Goal: Understand process/instructions: Learn how to perform a task or action

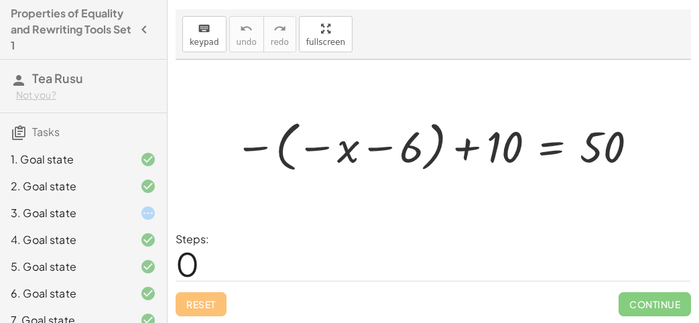
scroll to position [149, 0]
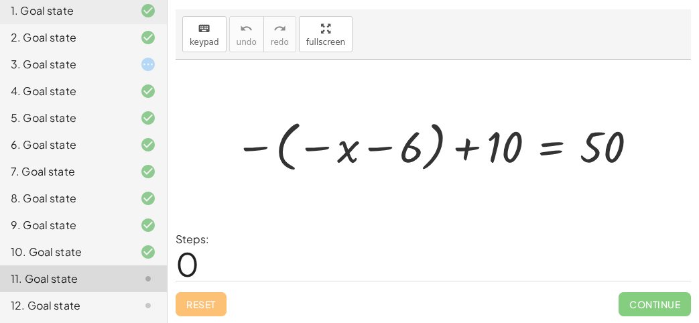
click at [83, 66] on div "3. Goal state" at bounding box center [65, 64] width 108 height 16
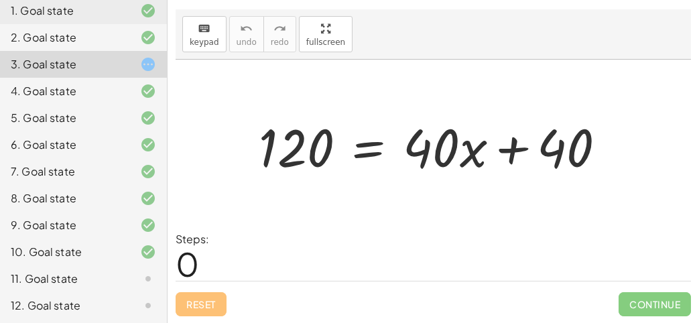
click at [363, 157] on div at bounding box center [437, 145] width 371 height 69
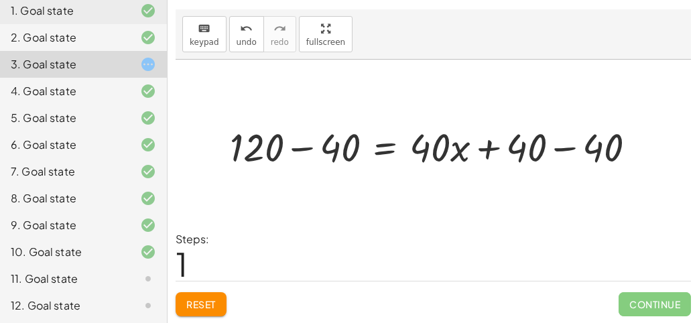
click at [613, 143] on div at bounding box center [438, 146] width 430 height 52
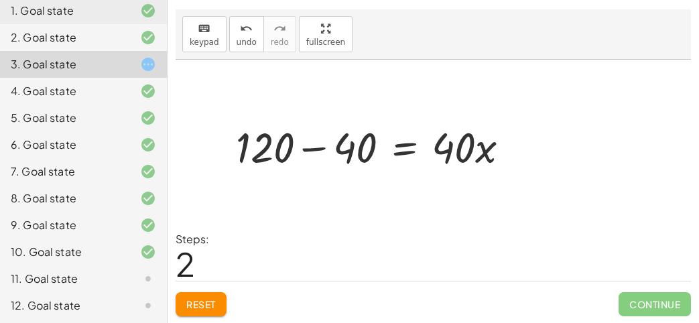
click at [299, 142] on div at bounding box center [367, 145] width 371 height 69
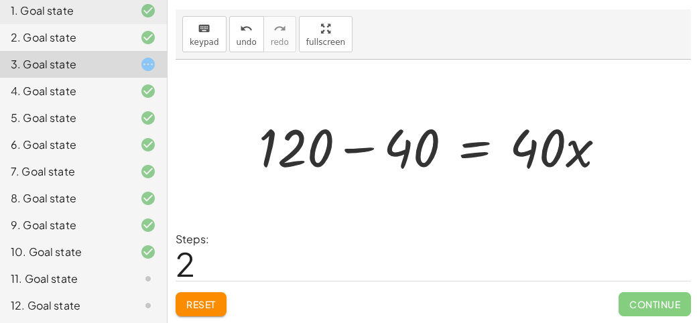
click at [352, 143] on div at bounding box center [437, 145] width 371 height 69
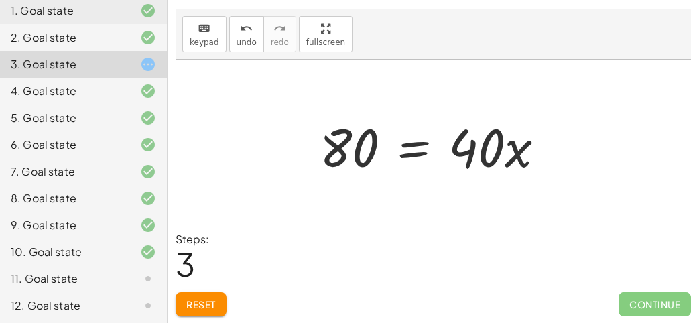
click at [413, 162] on div at bounding box center [437, 145] width 249 height 69
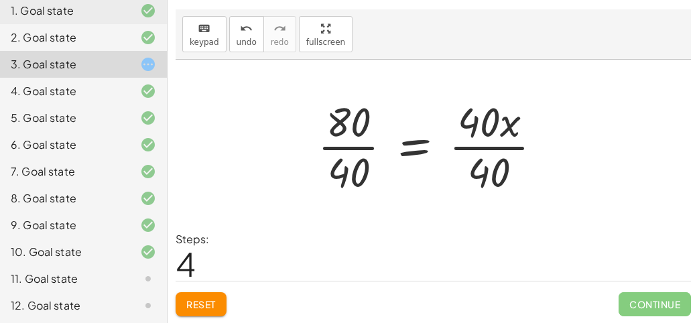
click at [482, 175] on div at bounding box center [435, 145] width 249 height 103
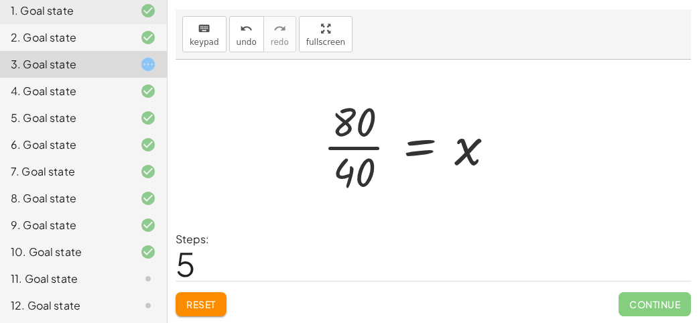
click at [361, 131] on div at bounding box center [414, 145] width 196 height 103
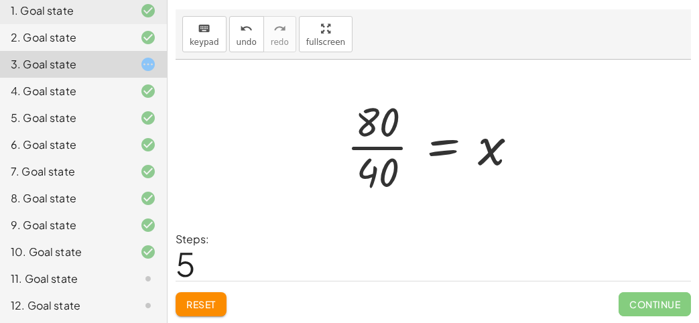
click at [367, 139] on div at bounding box center [438, 145] width 196 height 103
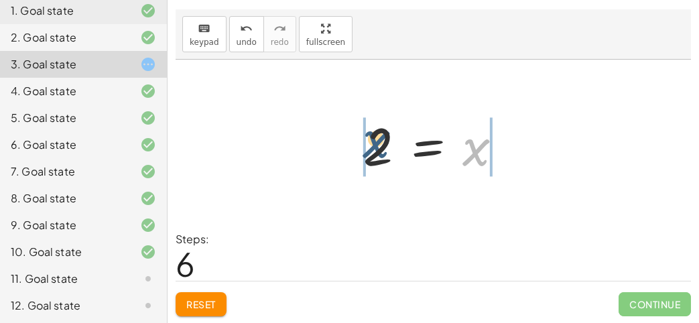
drag, startPoint x: 478, startPoint y: 159, endPoint x: 373, endPoint y: 151, distance: 106.2
click at [373, 151] on div at bounding box center [438, 146] width 164 height 66
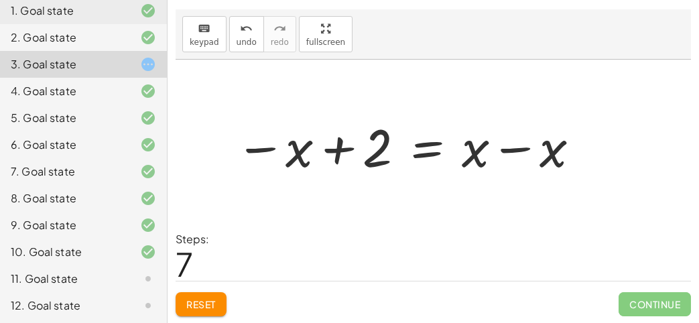
click at [334, 150] on div at bounding box center [409, 145] width 360 height 69
click at [240, 21] on icon "undo" at bounding box center [246, 29] width 13 height 16
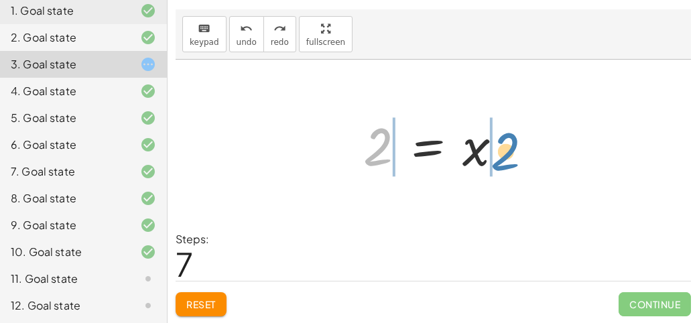
drag, startPoint x: 367, startPoint y: 153, endPoint x: 506, endPoint y: 157, distance: 138.8
click at [506, 157] on div at bounding box center [438, 146] width 164 height 66
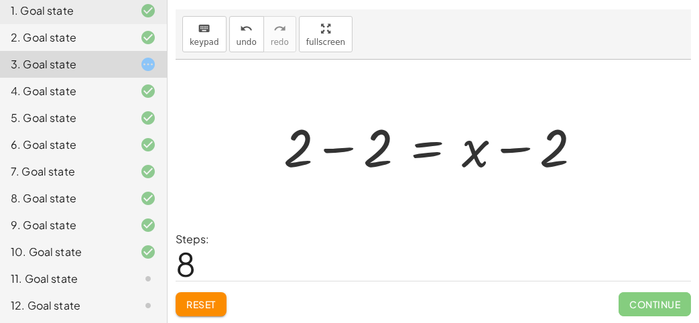
click at [555, 153] on div at bounding box center [438, 145] width 322 height 69
click at [317, 145] on div at bounding box center [438, 145] width 322 height 69
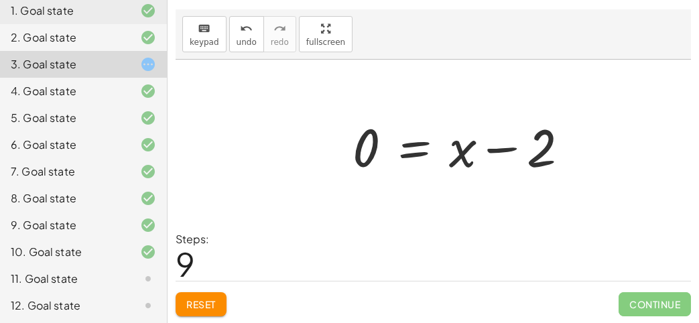
click at [501, 143] on div at bounding box center [466, 145] width 241 height 69
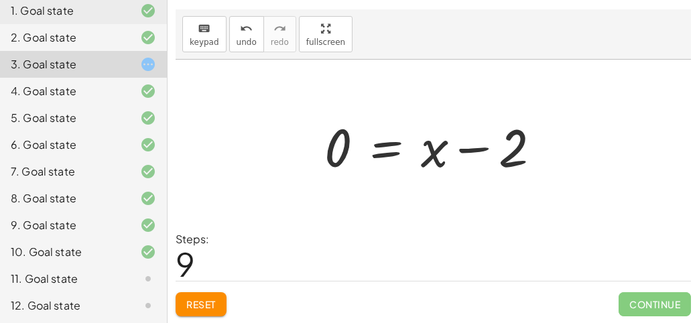
click at [200, 301] on span "Reset" at bounding box center [200, 304] width 29 height 12
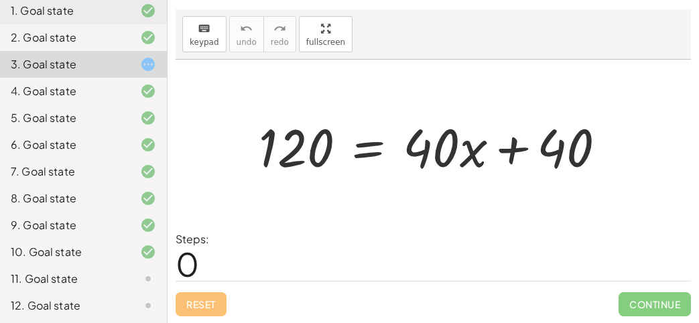
click at [369, 139] on div at bounding box center [437, 145] width 371 height 69
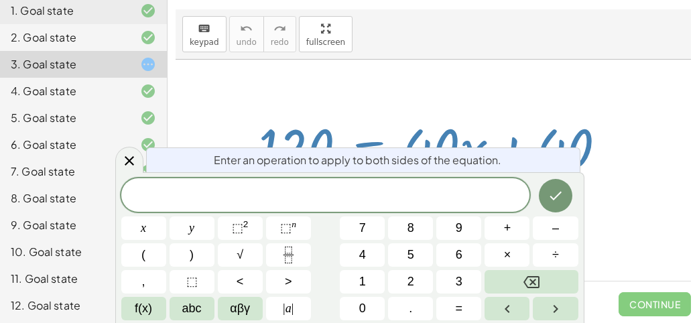
click at [449, 66] on div at bounding box center [433, 146] width 515 height 172
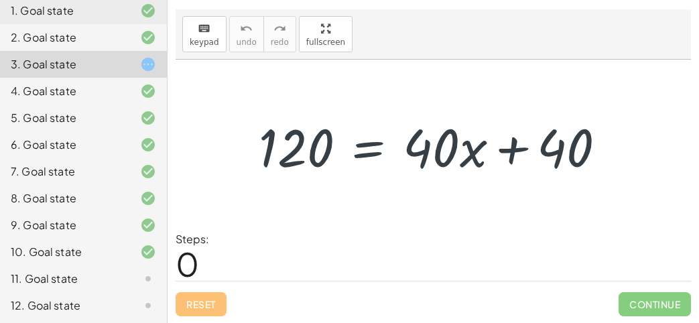
click at [360, 148] on div at bounding box center [437, 145] width 371 height 69
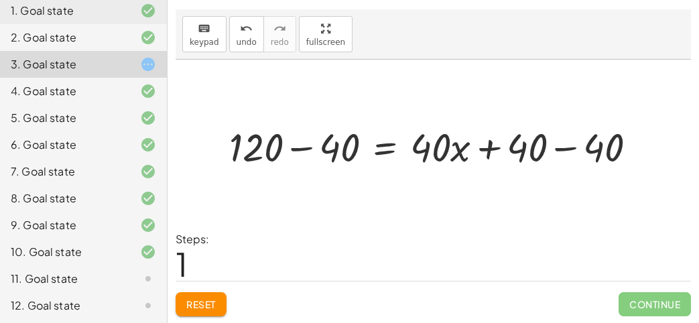
click at [252, 151] on div at bounding box center [438, 146] width 430 height 52
click at [283, 151] on div at bounding box center [438, 146] width 430 height 52
click at [283, 129] on div at bounding box center [438, 146] width 430 height 52
click at [302, 145] on div at bounding box center [438, 146] width 430 height 52
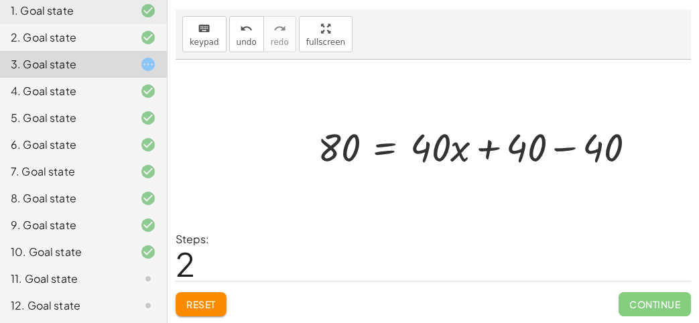
click at [558, 141] on div at bounding box center [482, 146] width 342 height 52
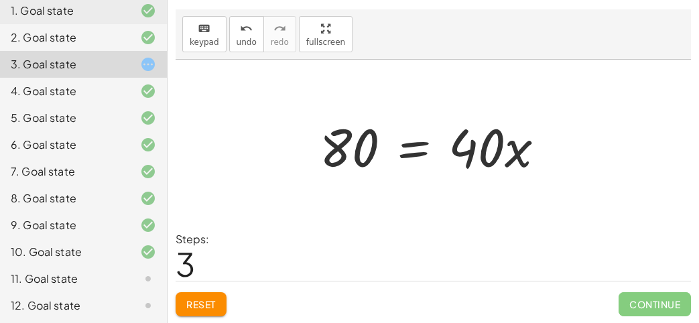
click at [417, 143] on div at bounding box center [437, 145] width 249 height 69
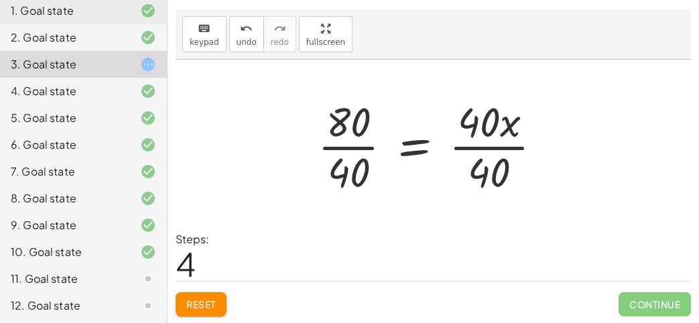
click at [355, 157] on div at bounding box center [435, 145] width 249 height 103
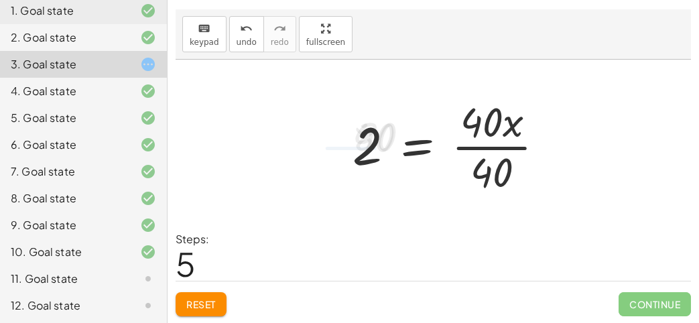
click at [488, 162] on div at bounding box center [454, 145] width 216 height 103
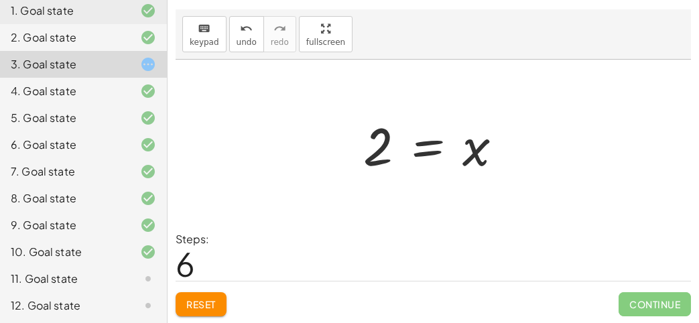
click at [62, 269] on div "11. Goal state" at bounding box center [83, 278] width 167 height 27
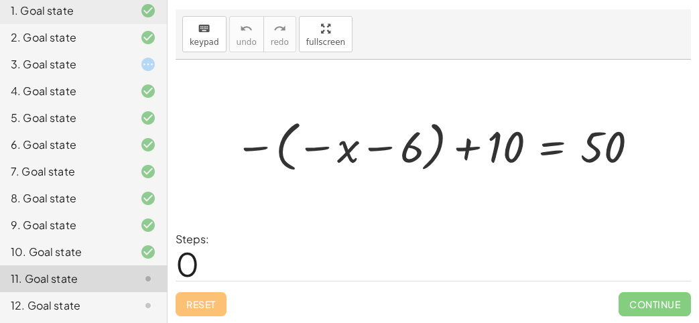
click at [328, 140] on div at bounding box center [438, 146] width 421 height 62
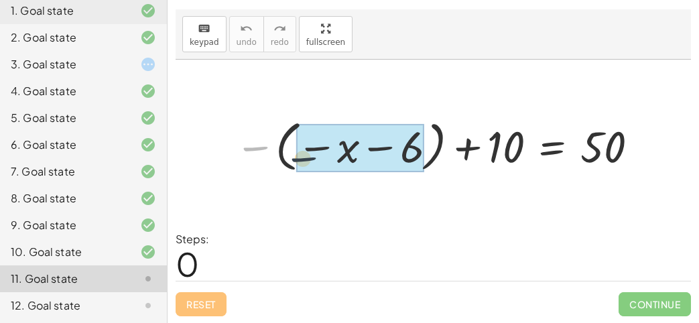
drag, startPoint x: 255, startPoint y: 140, endPoint x: 326, endPoint y: 146, distance: 72.0
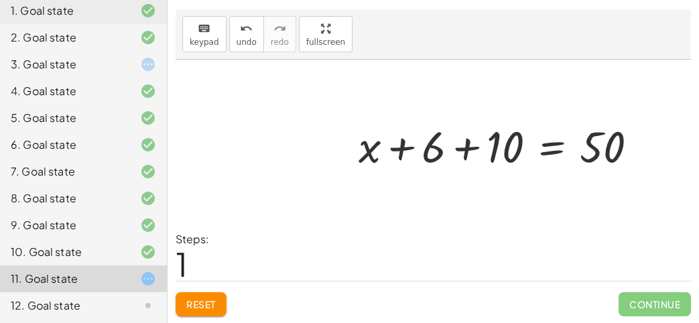
click at [387, 143] on div at bounding box center [504, 145] width 304 height 57
click at [513, 150] on div at bounding box center [504, 145] width 304 height 57
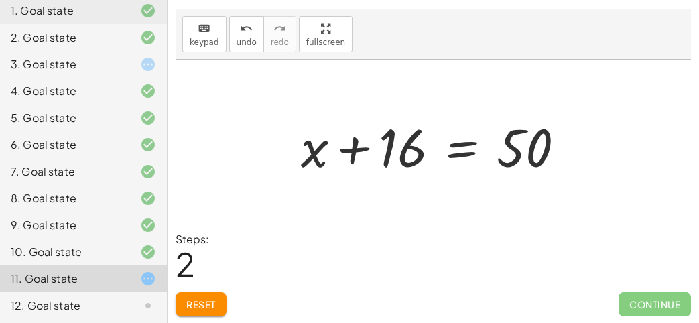
click at [478, 145] on div at bounding box center [438, 145] width 288 height 69
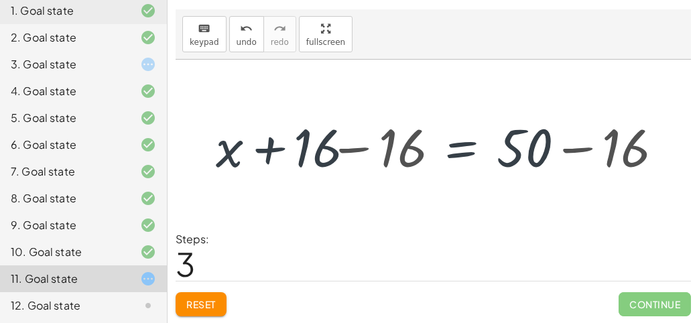
click at [377, 147] on div at bounding box center [438, 145] width 484 height 69
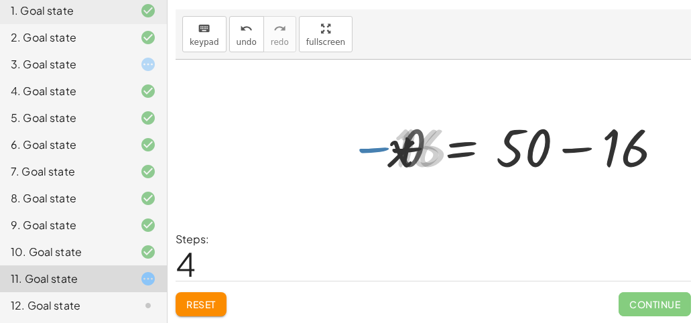
click at [535, 149] on div at bounding box center [536, 145] width 288 height 69
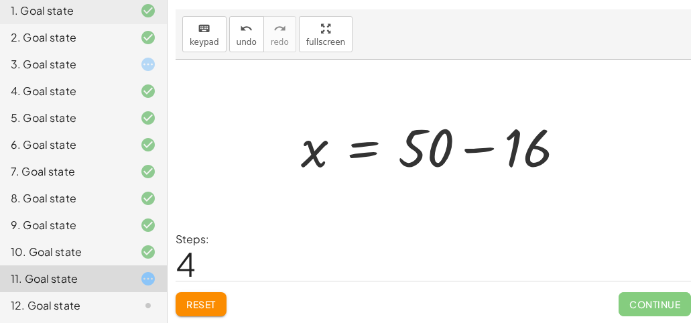
click at [522, 150] on div at bounding box center [438, 145] width 288 height 69
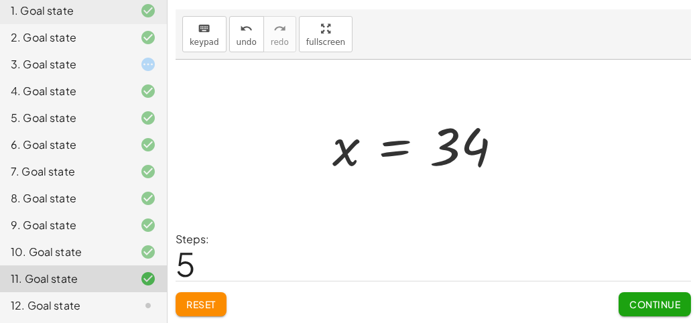
click at [363, 149] on div at bounding box center [423, 146] width 194 height 66
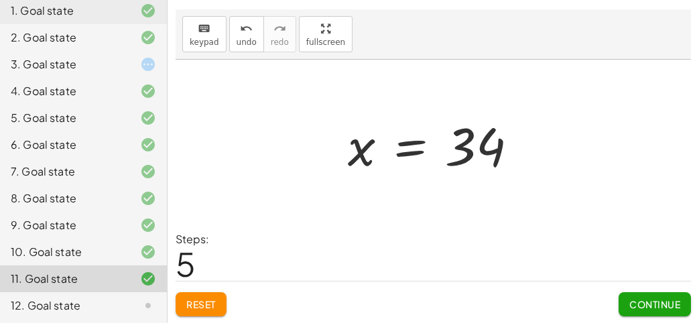
click at [635, 303] on span "Continue" at bounding box center [654, 304] width 51 height 12
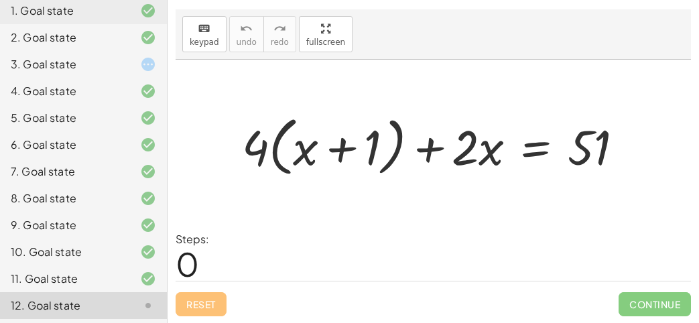
click at [300, 127] on div at bounding box center [438, 145] width 406 height 71
click at [289, 155] on div at bounding box center [438, 145] width 406 height 71
drag, startPoint x: 241, startPoint y: 148, endPoint x: 287, endPoint y: 148, distance: 46.2
click at [287, 148] on div at bounding box center [438, 145] width 406 height 71
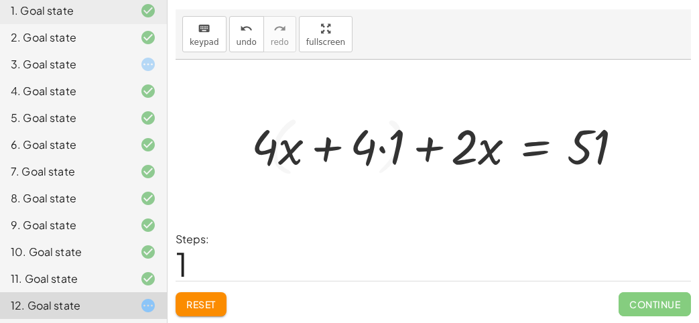
click at [315, 147] on div at bounding box center [443, 145] width 396 height 64
click at [386, 145] on div at bounding box center [443, 145] width 396 height 64
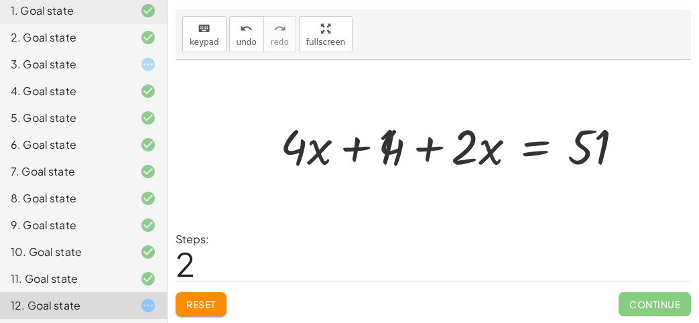
click at [306, 153] on div at bounding box center [456, 145] width 367 height 64
click at [361, 149] on div at bounding box center [456, 145] width 367 height 64
click at [434, 147] on div at bounding box center [456, 145] width 367 height 64
click at [466, 158] on div at bounding box center [456, 145] width 367 height 64
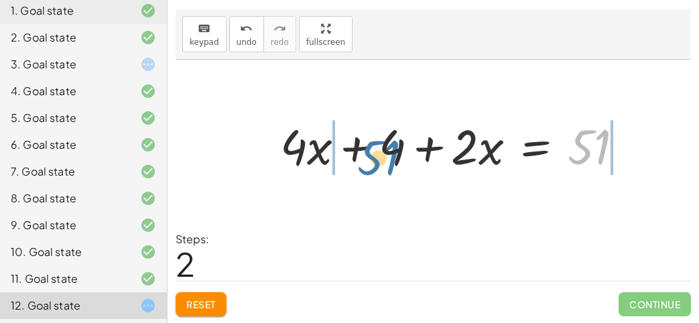
drag, startPoint x: 579, startPoint y: 145, endPoint x: 354, endPoint y: 155, distance: 224.7
click at [354, 155] on div at bounding box center [456, 145] width 367 height 64
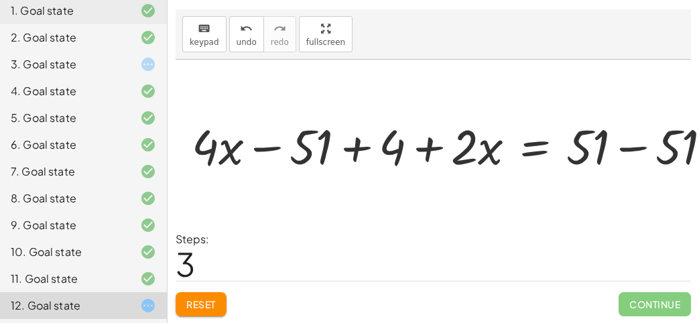
click at [357, 152] on div at bounding box center [477, 145] width 428 height 50
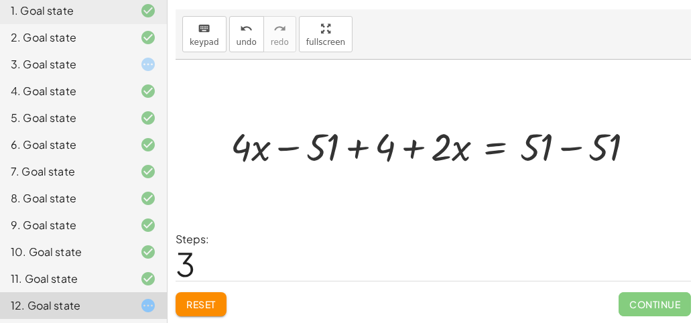
click at [358, 152] on div at bounding box center [438, 145] width 428 height 50
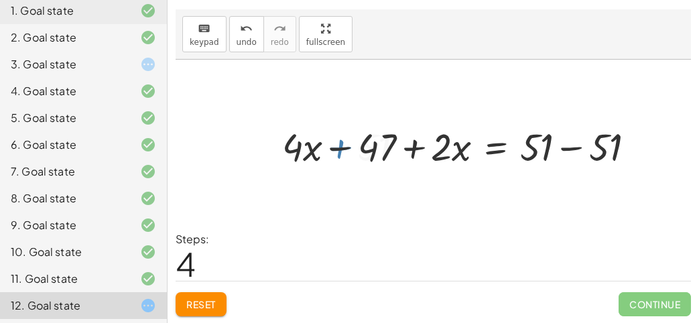
click at [566, 143] on div at bounding box center [463, 145] width 377 height 50
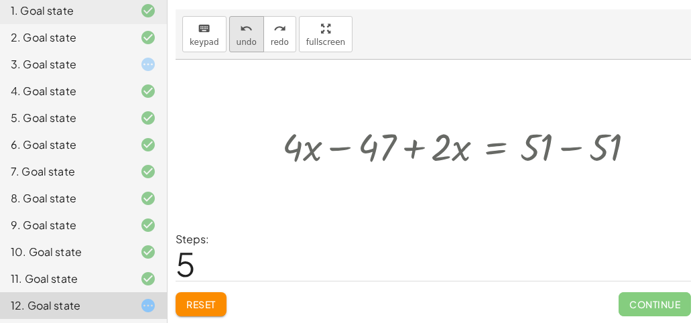
click at [229, 48] on button "undo undo" at bounding box center [246, 34] width 35 height 36
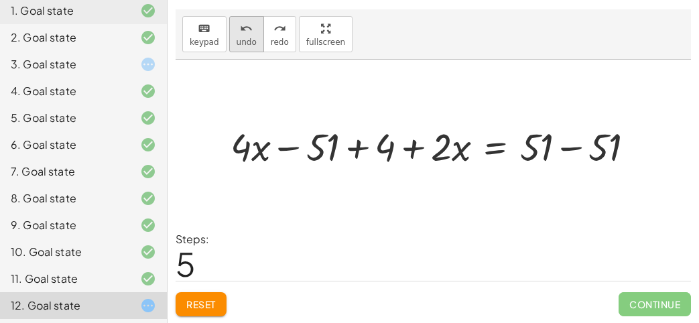
click at [231, 25] on button "undo undo" at bounding box center [246, 34] width 35 height 36
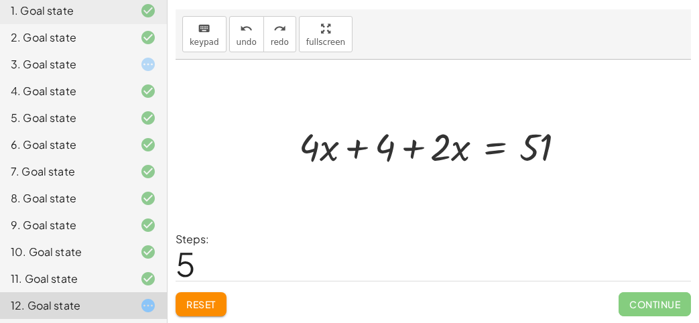
click at [491, 147] on div at bounding box center [437, 145] width 291 height 50
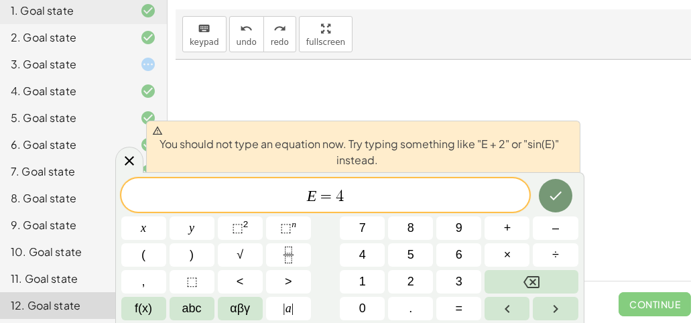
click at [582, 125] on div at bounding box center [437, 145] width 291 height 50
click at [412, 98] on div at bounding box center [433, 146] width 515 height 172
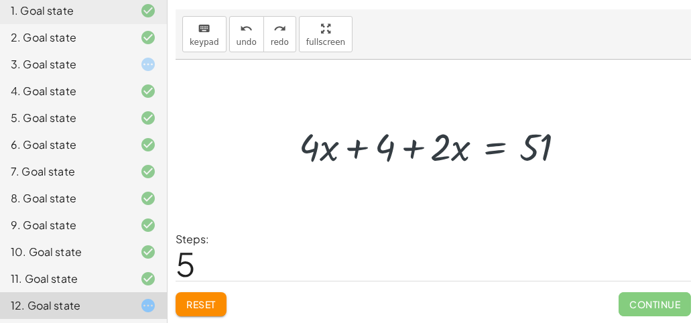
click at [480, 144] on div at bounding box center [437, 145] width 291 height 50
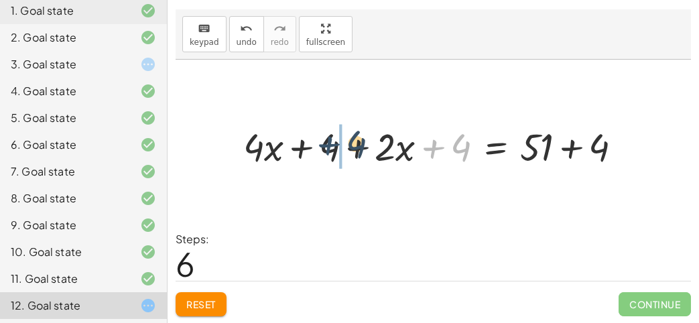
drag, startPoint x: 436, startPoint y: 148, endPoint x: 331, endPoint y: 145, distance: 105.3
click at [331, 145] on div at bounding box center [438, 145] width 403 height 50
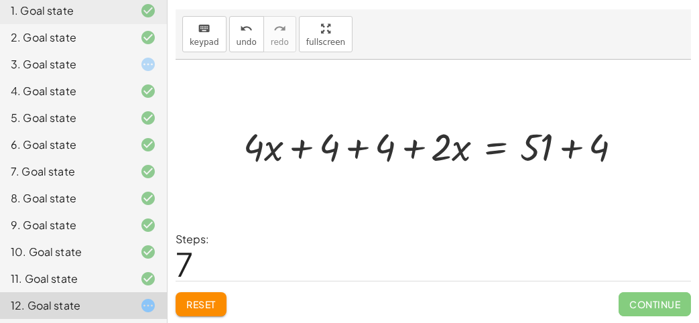
click at [354, 147] on div at bounding box center [438, 145] width 403 height 50
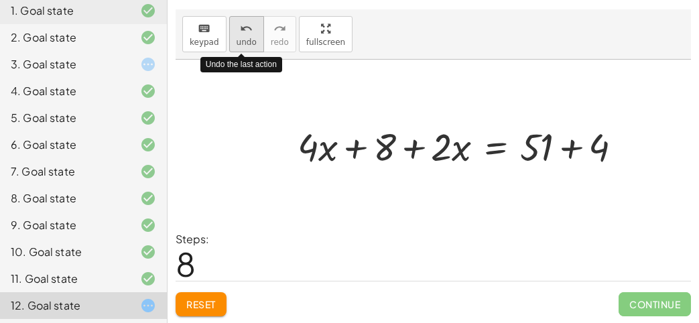
click at [240, 28] on icon "undo" at bounding box center [246, 29] width 13 height 16
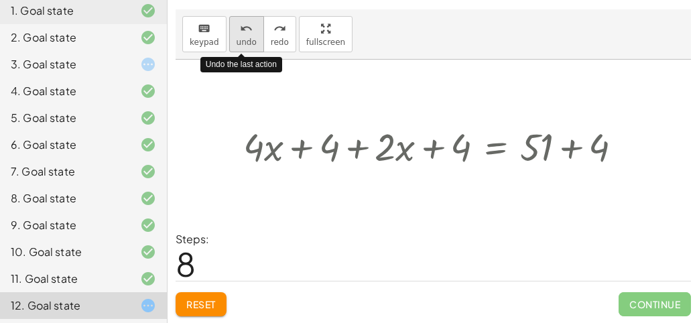
click at [240, 28] on icon "undo" at bounding box center [246, 29] width 13 height 16
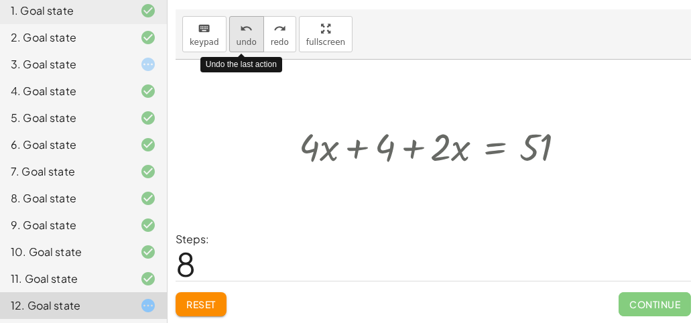
click at [240, 28] on icon "undo" at bounding box center [246, 29] width 13 height 16
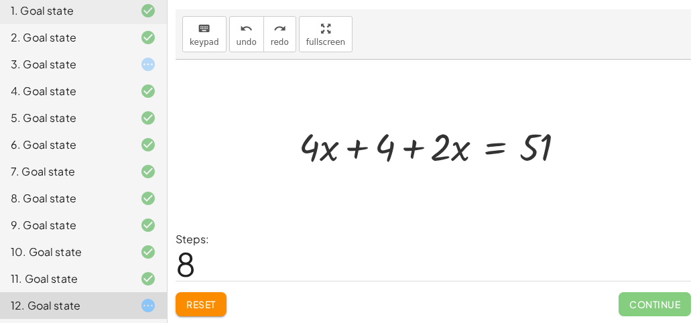
click at [483, 143] on div at bounding box center [437, 145] width 291 height 50
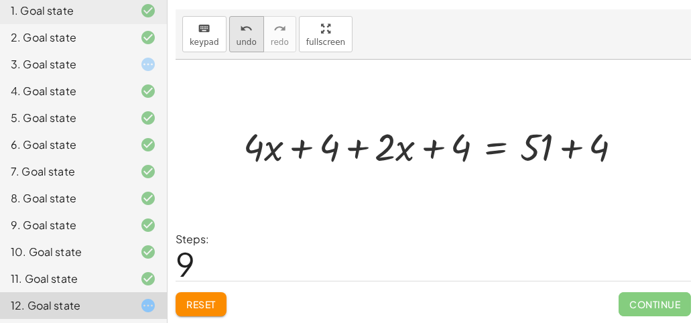
click at [252, 28] on button "undo undo" at bounding box center [246, 34] width 35 height 36
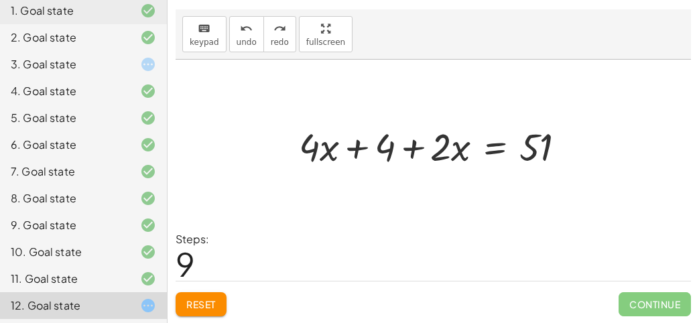
click at [494, 148] on div at bounding box center [437, 145] width 291 height 50
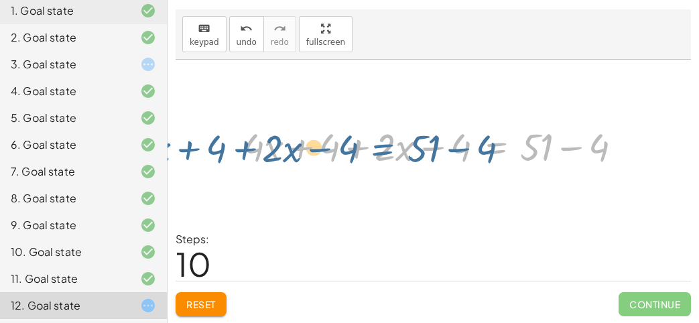
drag, startPoint x: 472, startPoint y: 144, endPoint x: 485, endPoint y: 148, distance: 14.0
click at [485, 148] on div at bounding box center [438, 145] width 403 height 50
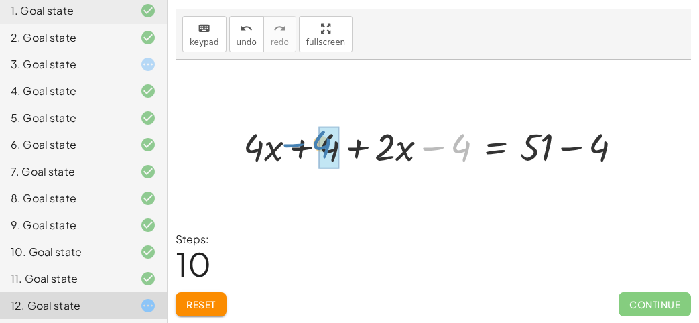
drag, startPoint x: 464, startPoint y: 149, endPoint x: 330, endPoint y: 145, distance: 134.7
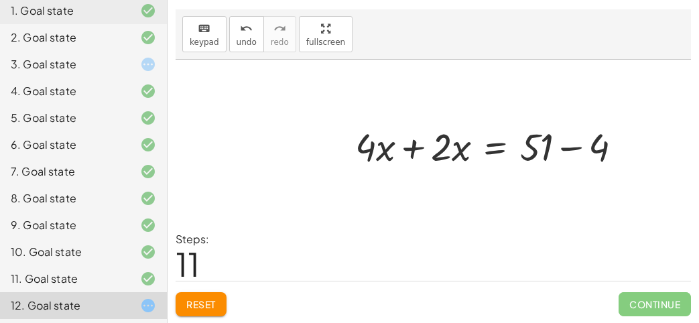
click at [582, 142] on div at bounding box center [493, 145] width 291 height 50
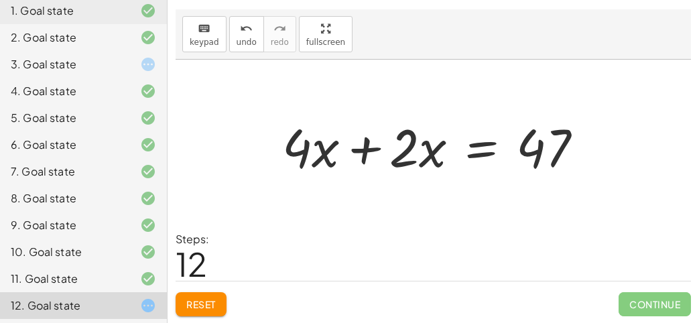
click at [494, 141] on div at bounding box center [437, 145] width 325 height 69
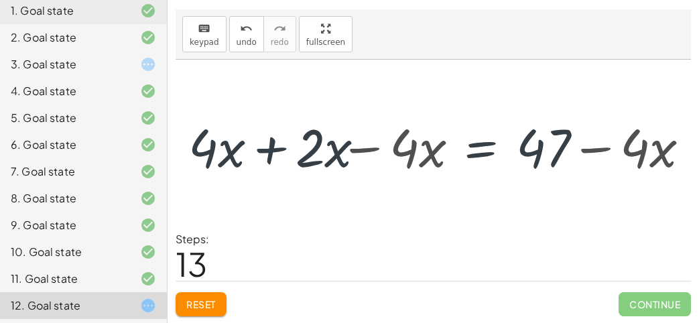
click at [419, 145] on div at bounding box center [437, 145] width 539 height 69
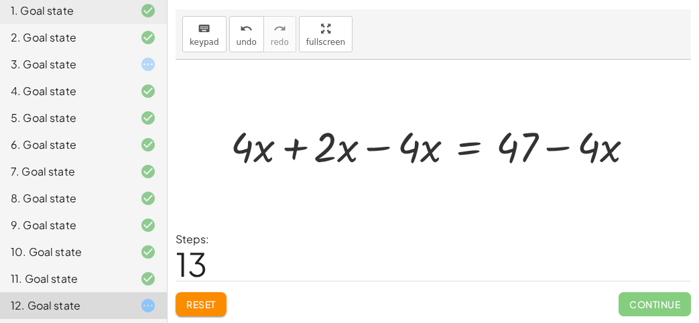
click at [401, 143] on div at bounding box center [438, 145] width 428 height 55
click at [379, 149] on div at bounding box center [438, 145] width 428 height 55
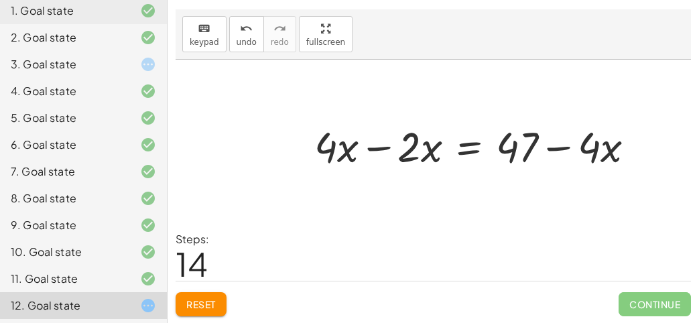
click at [362, 145] on div at bounding box center [480, 145] width 344 height 55
click at [560, 153] on div at bounding box center [521, 145] width 261 height 55
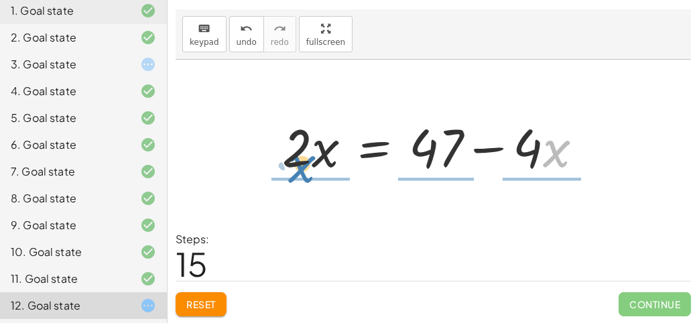
drag, startPoint x: 545, startPoint y: 144, endPoint x: 290, endPoint y: 158, distance: 255.0
click at [290, 158] on div at bounding box center [437, 145] width 325 height 69
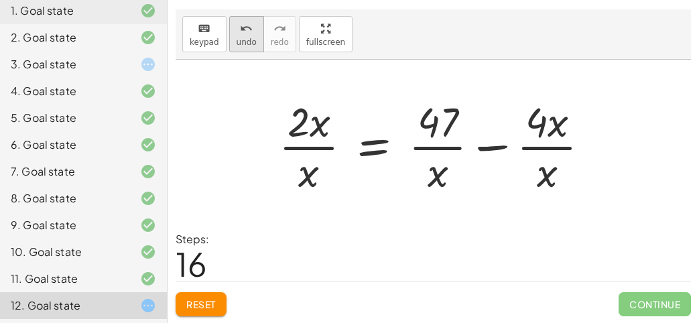
click at [229, 38] on button "undo undo" at bounding box center [246, 34] width 35 height 36
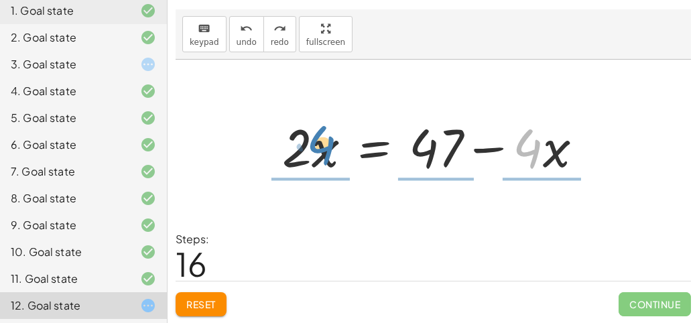
drag, startPoint x: 533, startPoint y: 130, endPoint x: 313, endPoint y: 127, distance: 219.8
click at [313, 127] on div at bounding box center [437, 145] width 325 height 69
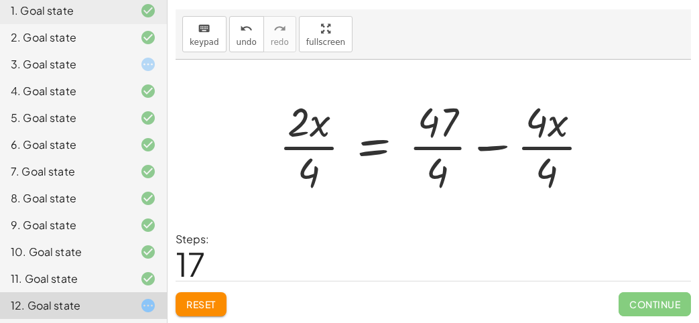
click at [319, 129] on div at bounding box center [439, 145] width 335 height 103
click at [201, 312] on button "Reset" at bounding box center [201, 304] width 51 height 24
